Goal: Task Accomplishment & Management: Use online tool/utility

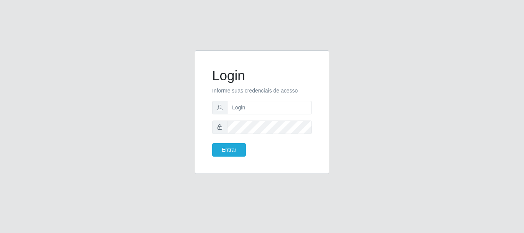
type input "[EMAIL_ADDRESS][DOMAIN_NAME]"
click at [227, 147] on button "Entrar" at bounding box center [229, 149] width 34 height 13
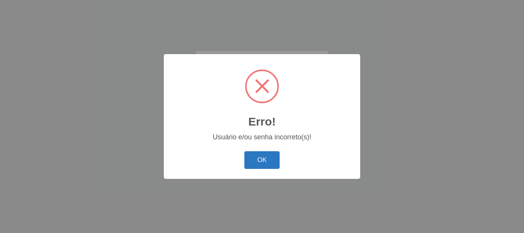
click at [258, 158] on button "OK" at bounding box center [262, 160] width 36 height 18
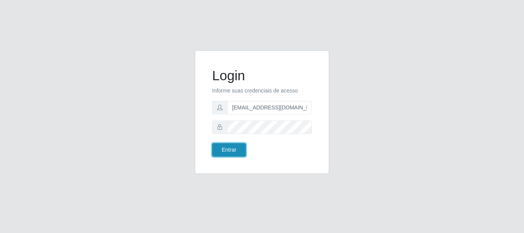
click at [222, 149] on button "Entrar" at bounding box center [229, 149] width 34 height 13
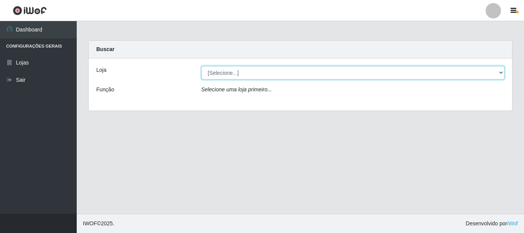
click at [503, 69] on select "[Selecione...] SuperFácil Atacado - Rodoviária" at bounding box center [352, 72] width 303 height 13
select select "400"
click at [201, 66] on select "[Selecione...] SuperFácil Atacado - Rodoviária" at bounding box center [352, 72] width 303 height 13
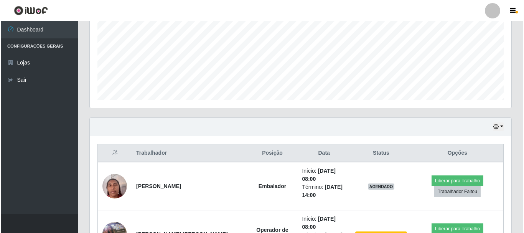
scroll to position [192, 0]
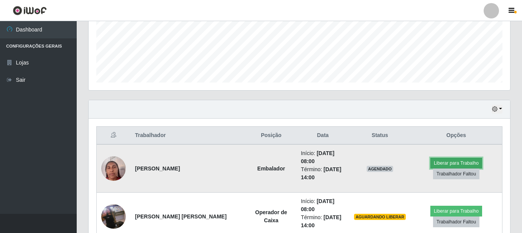
click at [442, 159] on button "Liberar para Trabalho" at bounding box center [456, 163] width 52 height 11
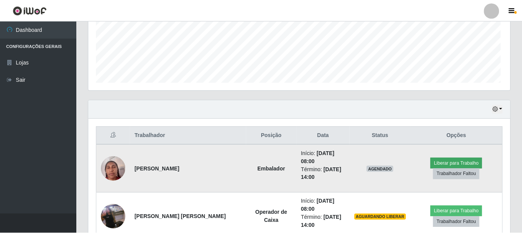
scroll to position [159, 418]
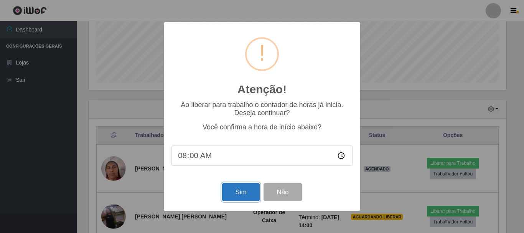
click at [237, 193] on button "Sim" at bounding box center [240, 192] width 37 height 18
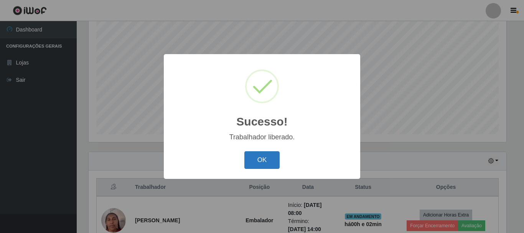
click at [256, 160] on button "OK" at bounding box center [262, 160] width 36 height 18
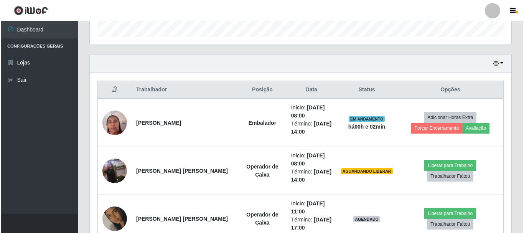
scroll to position [255, 0]
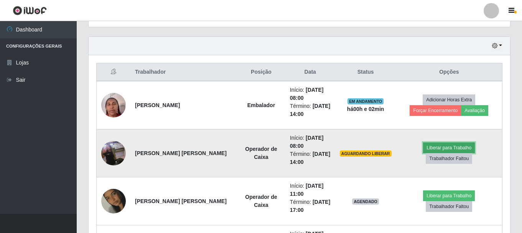
click at [423, 153] on button "Liberar para Trabalho" at bounding box center [449, 147] width 52 height 11
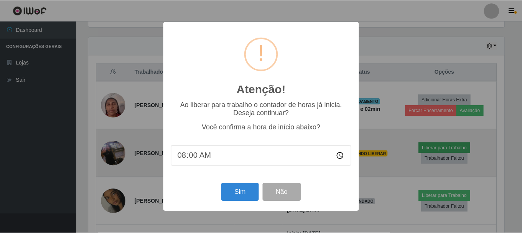
scroll to position [159, 418]
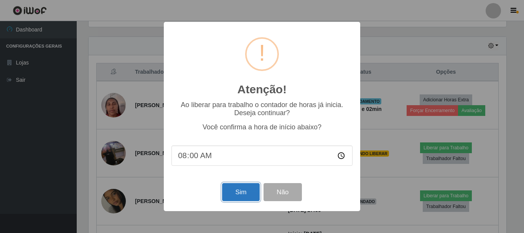
click at [240, 194] on button "Sim" at bounding box center [240, 192] width 37 height 18
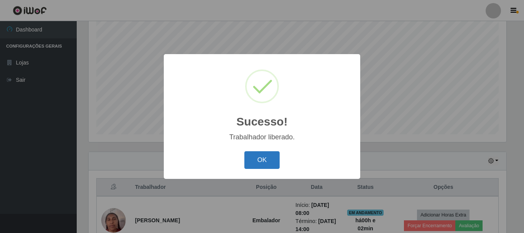
click at [253, 165] on button "OK" at bounding box center [262, 160] width 36 height 18
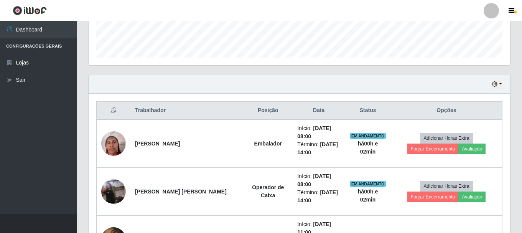
scroll to position [293, 0]
